Goal: Task Accomplishment & Management: Use online tool/utility

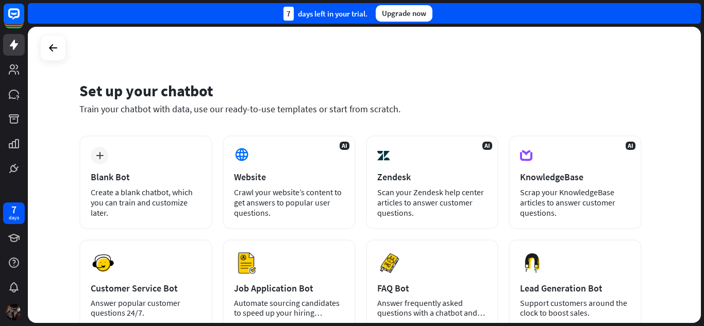
click at [603, 92] on div "Set up your chatbot" at bounding box center [360, 91] width 562 height 20
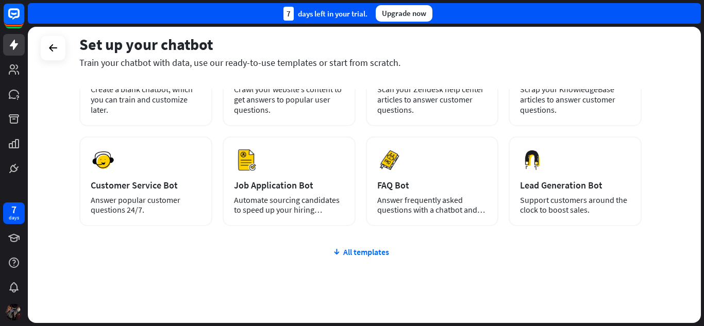
scroll to position [41, 0]
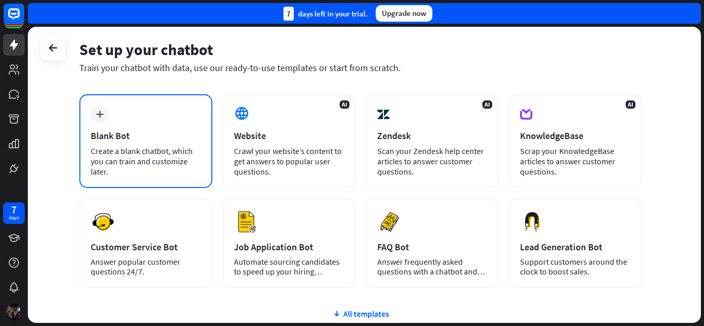
click at [164, 137] on div "Blank Bot" at bounding box center [146, 136] width 110 height 12
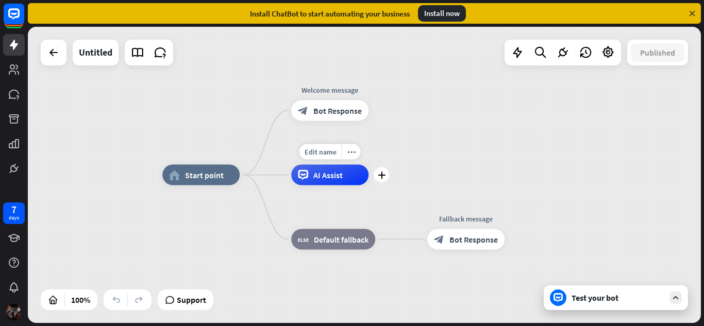
click at [325, 181] on div "AI Assist" at bounding box center [329, 175] width 77 height 21
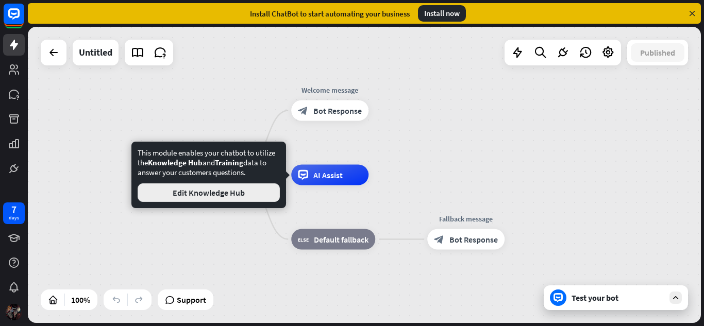
click at [230, 189] on button "Edit Knowledge Hub" at bounding box center [209, 193] width 142 height 19
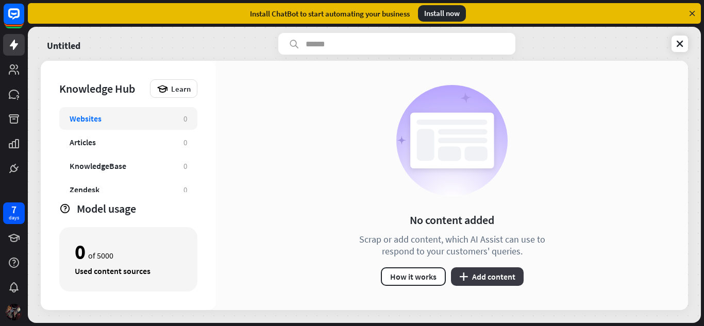
click at [496, 280] on button "plus Add content" at bounding box center [487, 277] width 73 height 19
